Goal: Check status: Check status

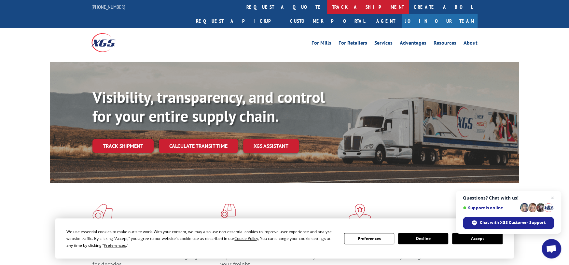
click at [327, 8] on link "track a shipment" at bounding box center [368, 7] width 82 height 14
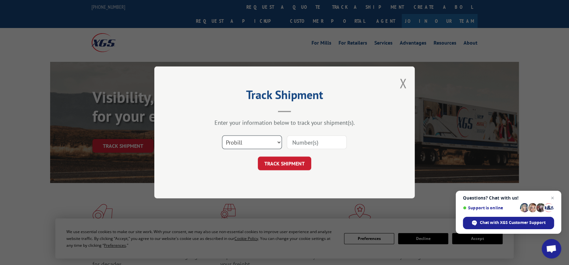
click at [278, 142] on select "Select category... Probill BOL PO" at bounding box center [252, 143] width 60 height 14
click at [318, 144] on input at bounding box center [317, 143] width 60 height 14
type input "407094-01"
click at [275, 163] on button "TRACK SHIPMENT" at bounding box center [284, 164] width 53 height 14
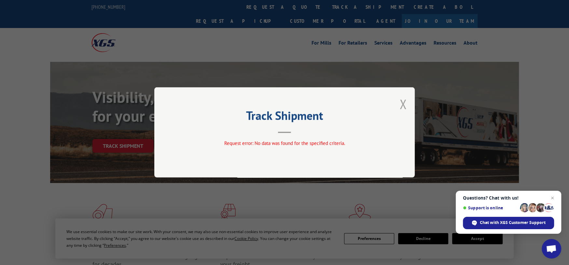
click at [404, 106] on button "Close modal" at bounding box center [402, 103] width 7 height 17
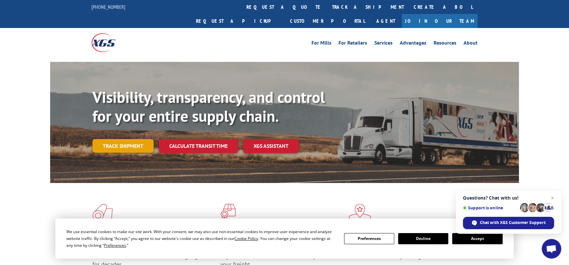
click at [134, 139] on link "Track shipment" at bounding box center [122, 146] width 61 height 14
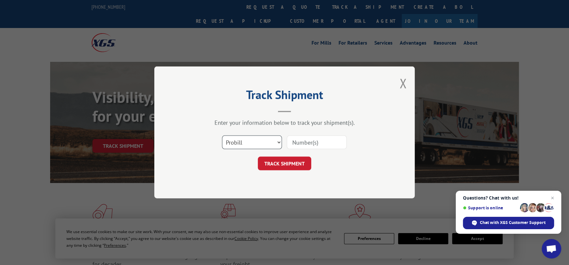
click at [258, 145] on select "Select category... Probill BOL PO" at bounding box center [252, 143] width 60 height 14
select select "bol"
click at [222, 136] on select "Select category... Probill BOL PO" at bounding box center [252, 143] width 60 height 14
click at [307, 145] on input at bounding box center [317, 143] width 60 height 14
type input "407091-01"
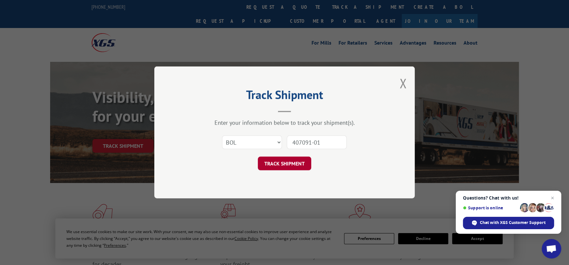
click at [289, 164] on button "TRACK SHIPMENT" at bounding box center [284, 164] width 53 height 14
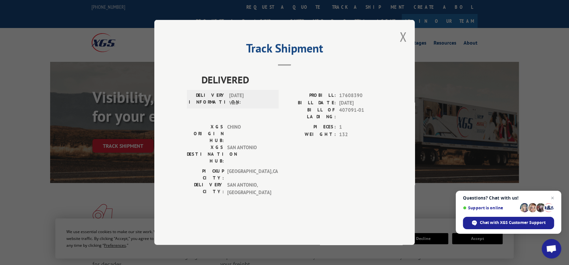
click at [553, 198] on span "Close chat" at bounding box center [553, 198] width 8 height 8
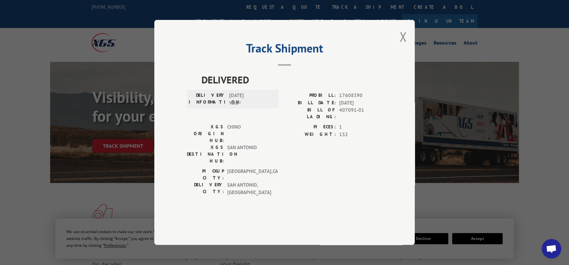
click at [407, 56] on div "Track Shipment DELIVERED DELIVERY INFORMATION: [DATE] Vara PROBILL: 17608390 BI…" at bounding box center [284, 132] width 260 height 225
click at [403, 45] on button "Close modal" at bounding box center [402, 36] width 7 height 17
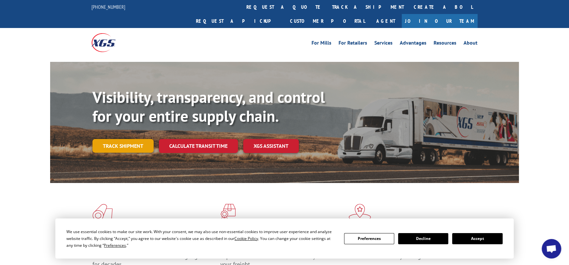
click at [126, 139] on link "Track shipment" at bounding box center [122, 146] width 61 height 14
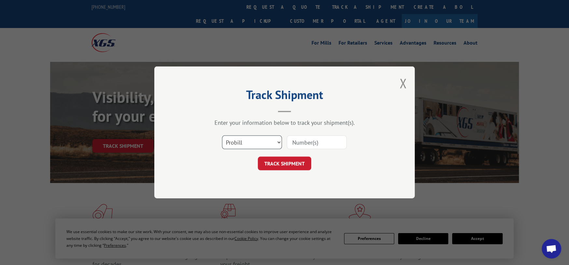
click at [264, 141] on select "Select category... Probill BOL PO" at bounding box center [252, 143] width 60 height 14
click at [332, 141] on input at bounding box center [317, 143] width 60 height 14
type input "17692847"
click at [283, 165] on button "TRACK SHIPMENT" at bounding box center [284, 164] width 53 height 14
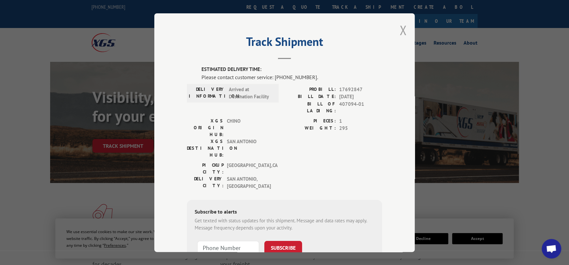
click at [400, 32] on button "Close modal" at bounding box center [402, 29] width 7 height 17
